Goal: Task Accomplishment & Management: Manage account settings

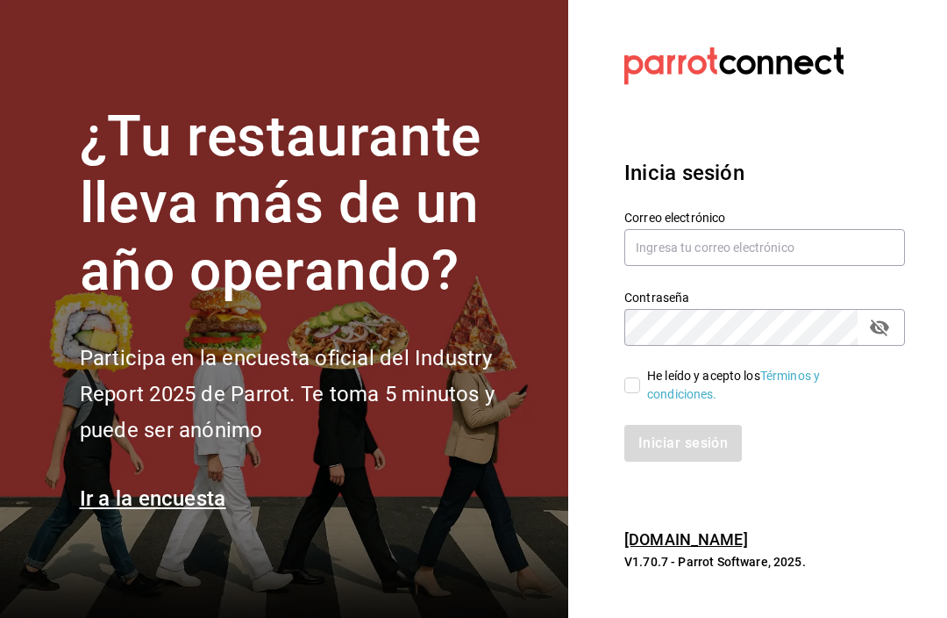
click at [631, 223] on label "Correo electrónico" at bounding box center [765, 217] width 281 height 12
click at [646, 259] on input "text" at bounding box center [765, 247] width 281 height 37
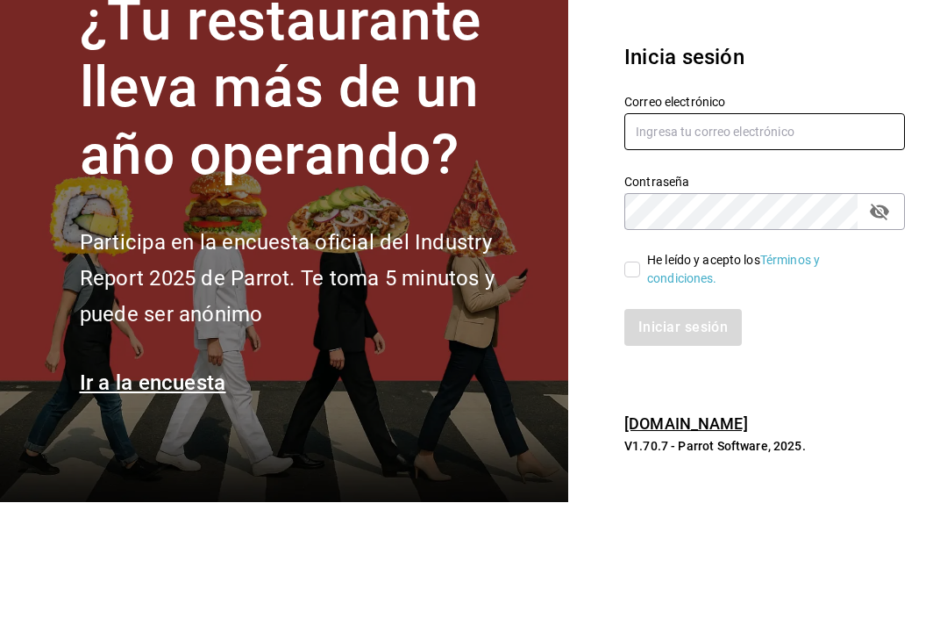
type input "[EMAIL_ADDRESS][DOMAIN_NAME]"
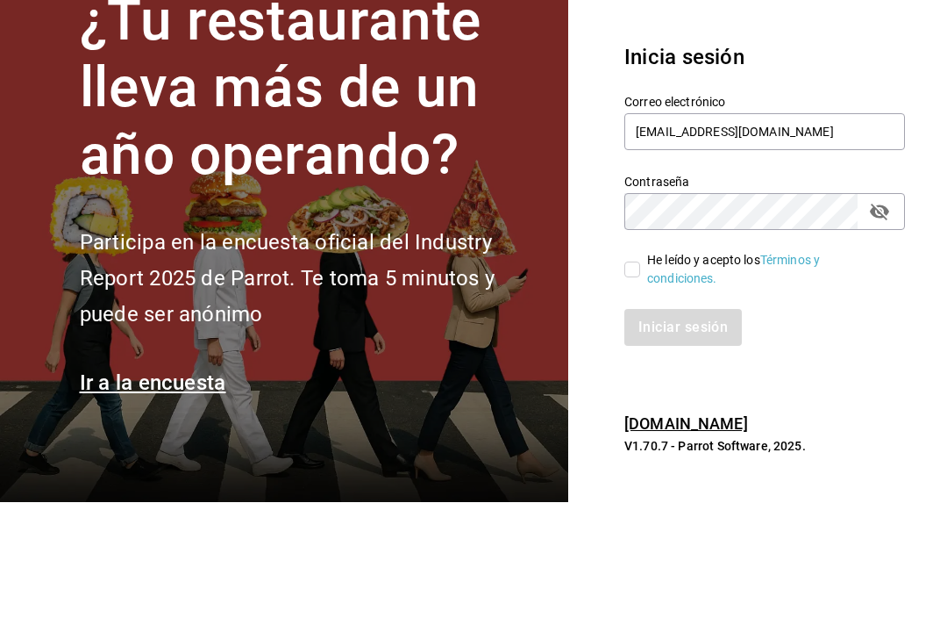
scroll to position [58, 0]
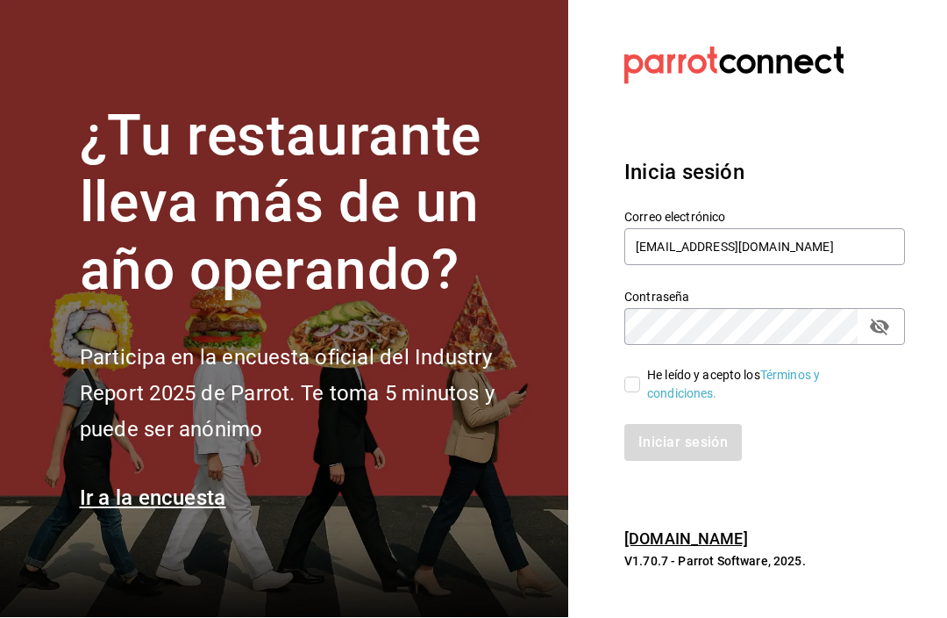
click at [635, 377] on input "He leído y acepto los Términos y condiciones." at bounding box center [633, 385] width 16 height 16
checkbox input "true"
click at [703, 425] on button "Iniciar sesión" at bounding box center [684, 443] width 119 height 37
